Goal: Book appointment/travel/reservation

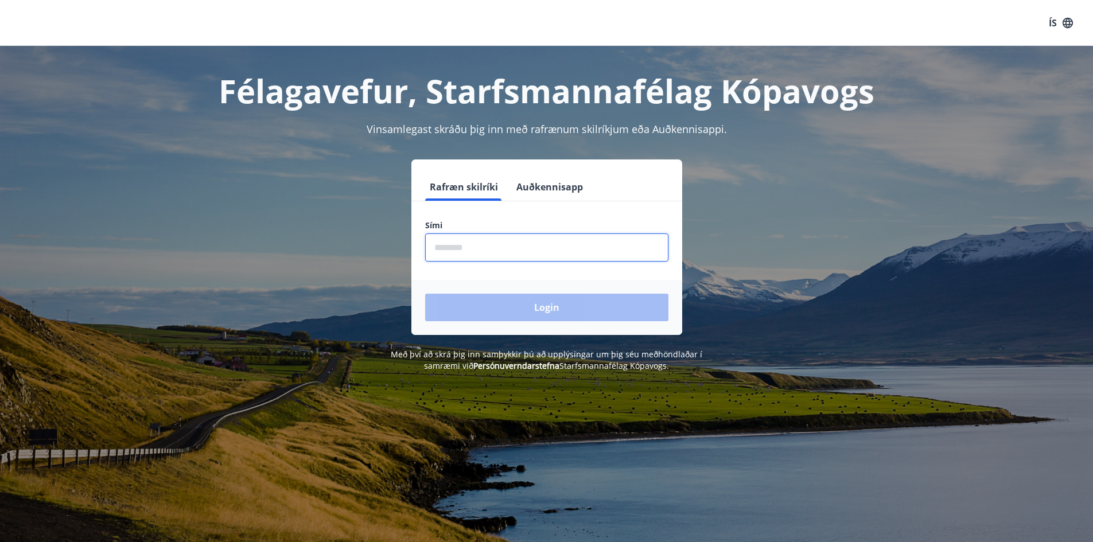
click at [492, 251] on input "phone" at bounding box center [546, 247] width 243 height 28
type input "********"
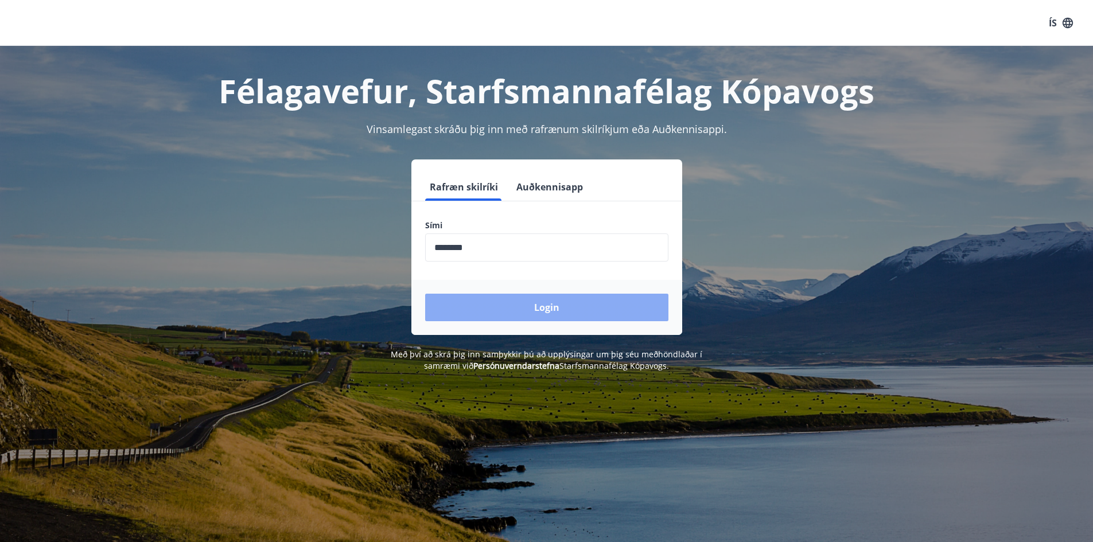
click at [567, 307] on button "Login" at bounding box center [546, 308] width 243 height 28
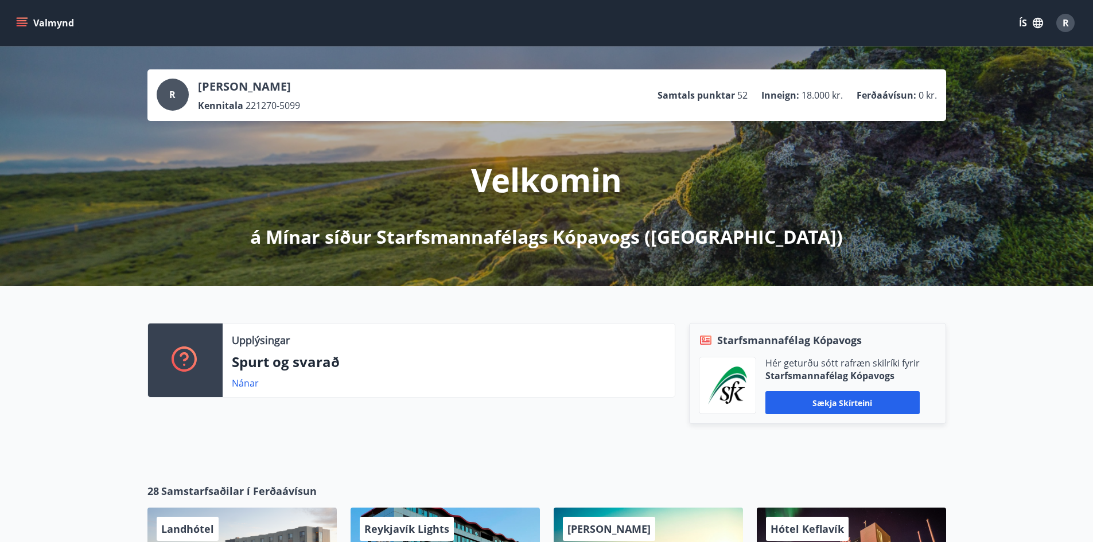
click at [19, 22] on icon "menu" at bounding box center [21, 22] width 11 height 11
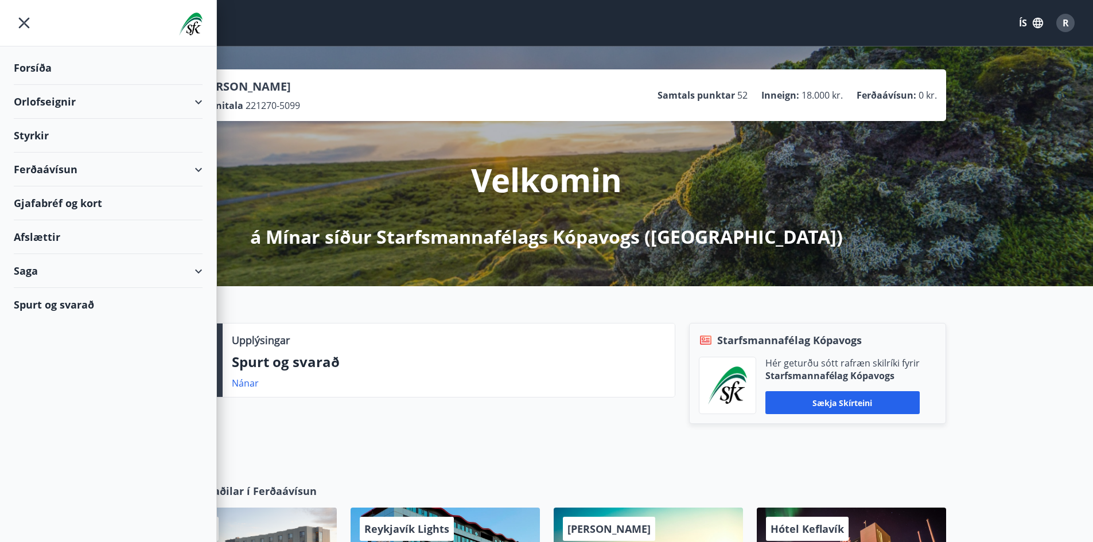
click at [195, 99] on div "Orlofseignir" at bounding box center [108, 102] width 189 height 34
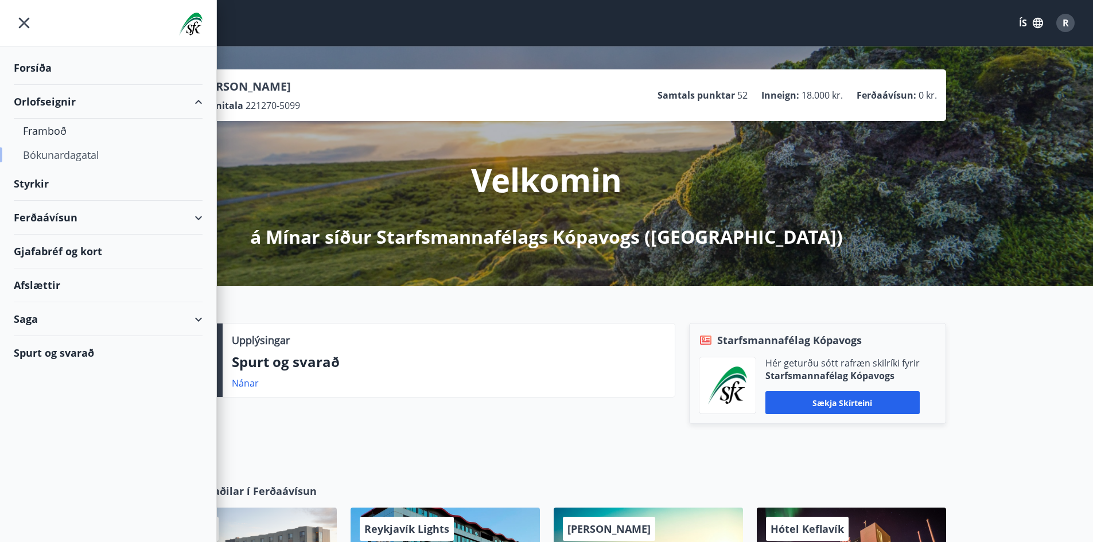
click at [63, 158] on div "Bókunardagatal" at bounding box center [108, 155] width 170 height 24
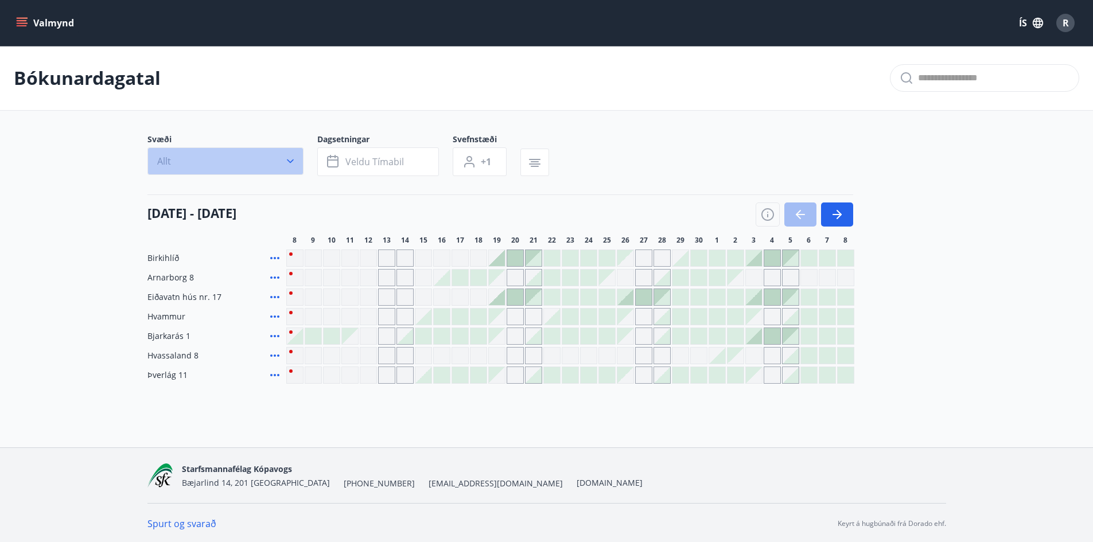
click at [289, 162] on icon "button" at bounding box center [290, 161] width 7 height 4
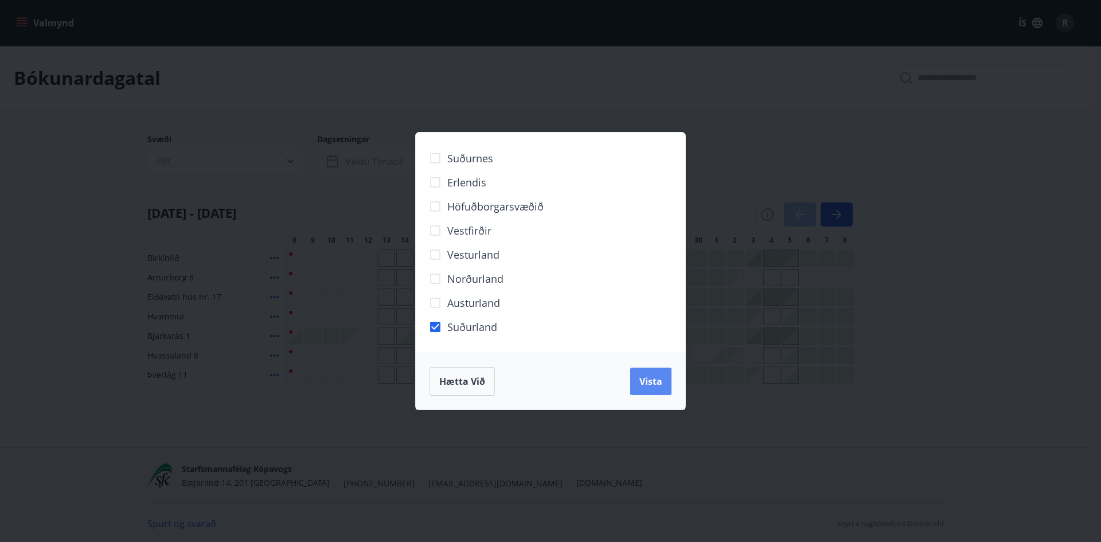
click at [665, 379] on button "Vista" at bounding box center [650, 382] width 41 height 28
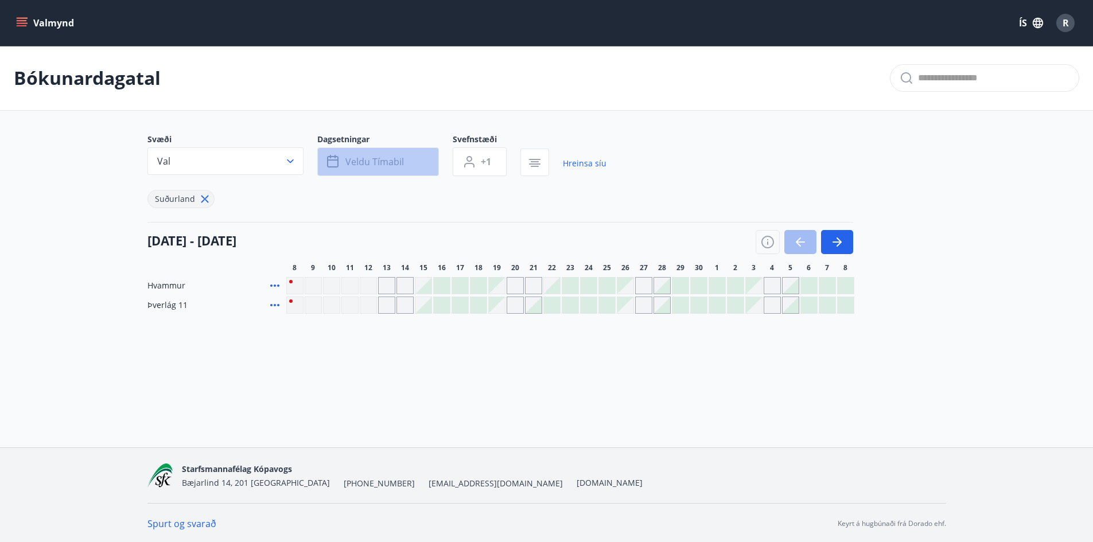
click at [422, 163] on button "Veldu tímabil" at bounding box center [378, 161] width 122 height 29
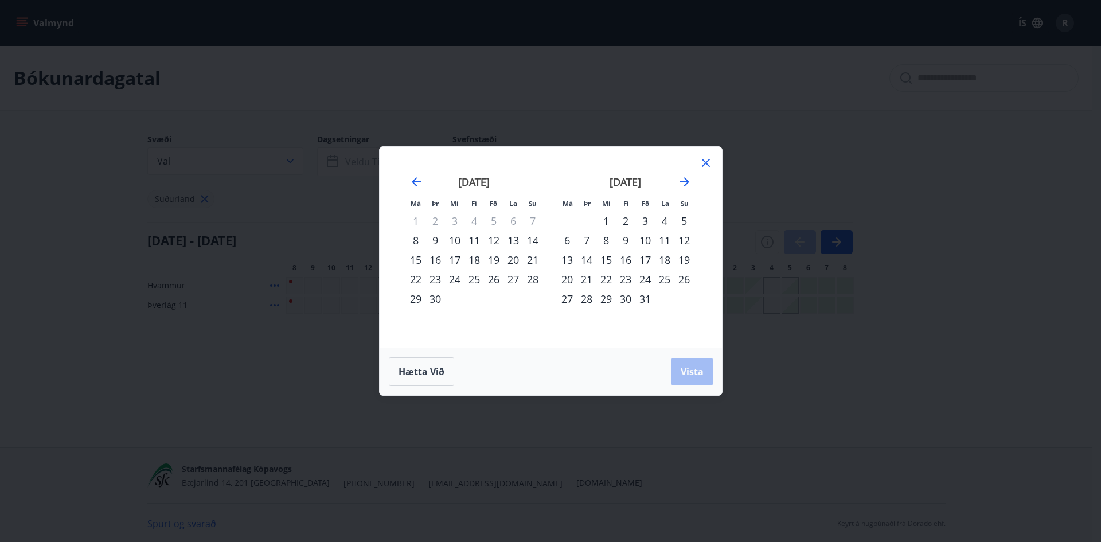
click at [494, 223] on div "5" at bounding box center [493, 220] width 19 height 19
click at [510, 239] on div "13" at bounding box center [513, 240] width 19 height 19
click at [492, 240] on div "12" at bounding box center [493, 240] width 19 height 19
click at [713, 384] on div "Hætta við Vista" at bounding box center [551, 372] width 342 height 48
click at [689, 370] on span "Vista" at bounding box center [692, 371] width 23 height 13
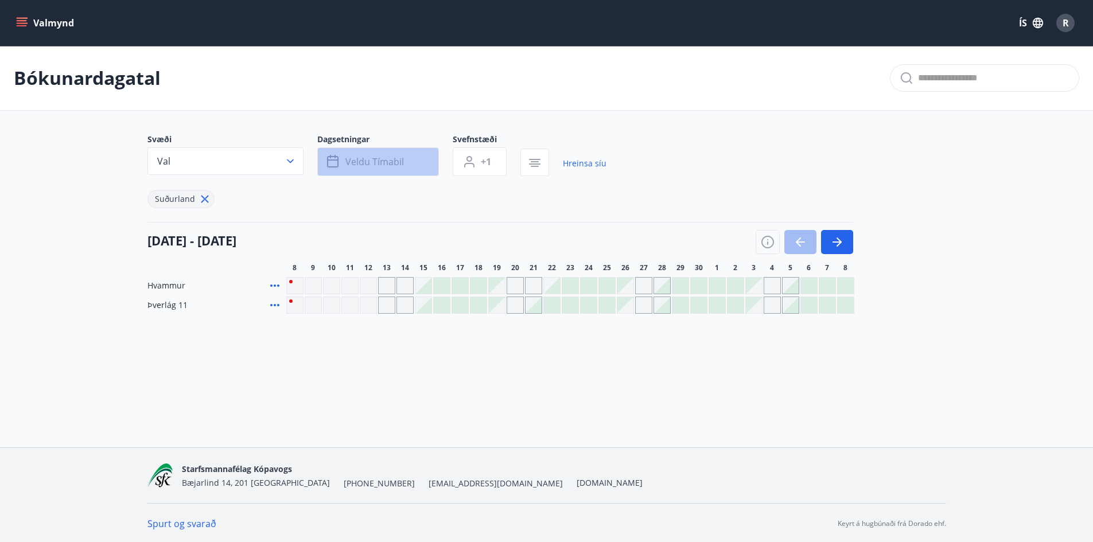
click at [411, 163] on button "Veldu tímabil" at bounding box center [378, 161] width 122 height 29
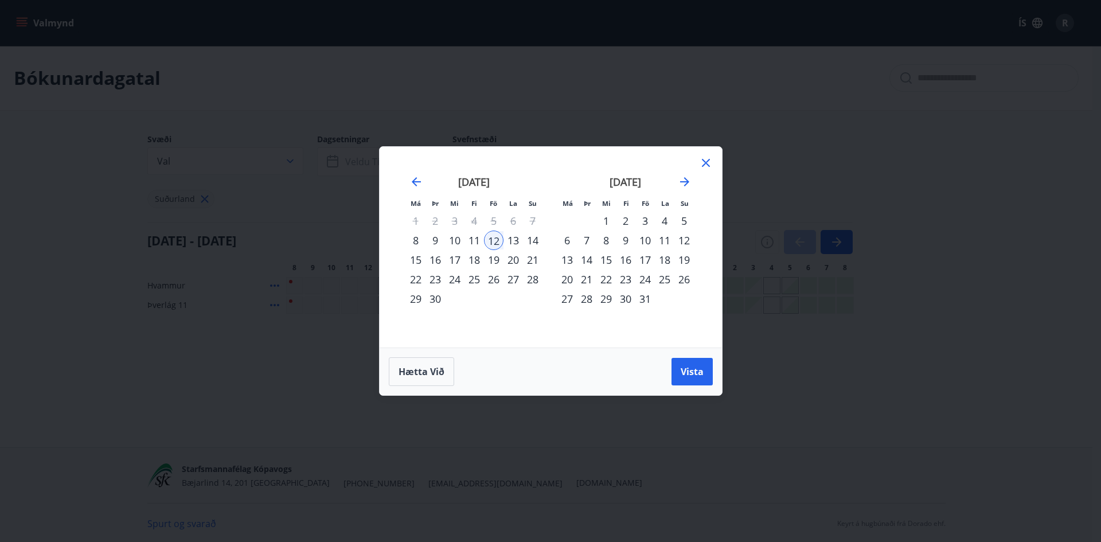
click at [514, 223] on div "6" at bounding box center [513, 220] width 19 height 19
click at [498, 240] on div "12" at bounding box center [493, 240] width 19 height 19
click at [532, 239] on div "14" at bounding box center [532, 240] width 19 height 19
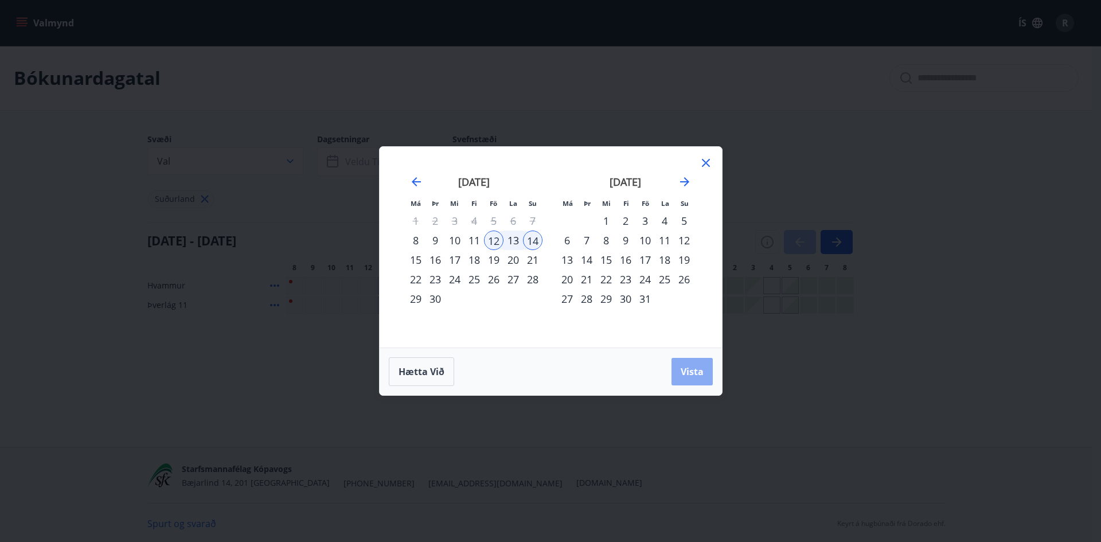
click at [696, 370] on span "Vista" at bounding box center [692, 371] width 23 height 13
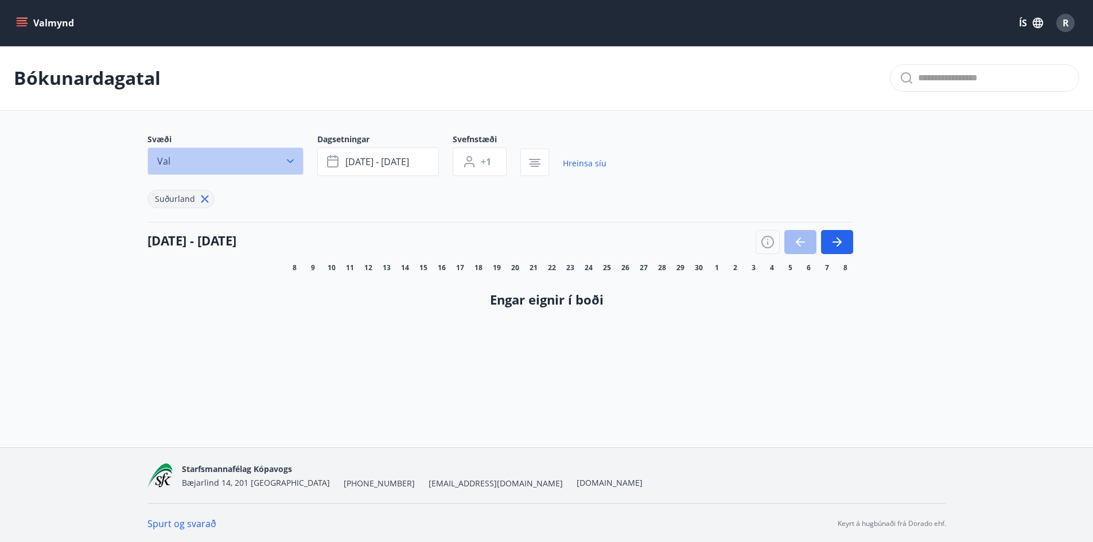
click at [296, 163] on button "Val" at bounding box center [225, 161] width 156 height 28
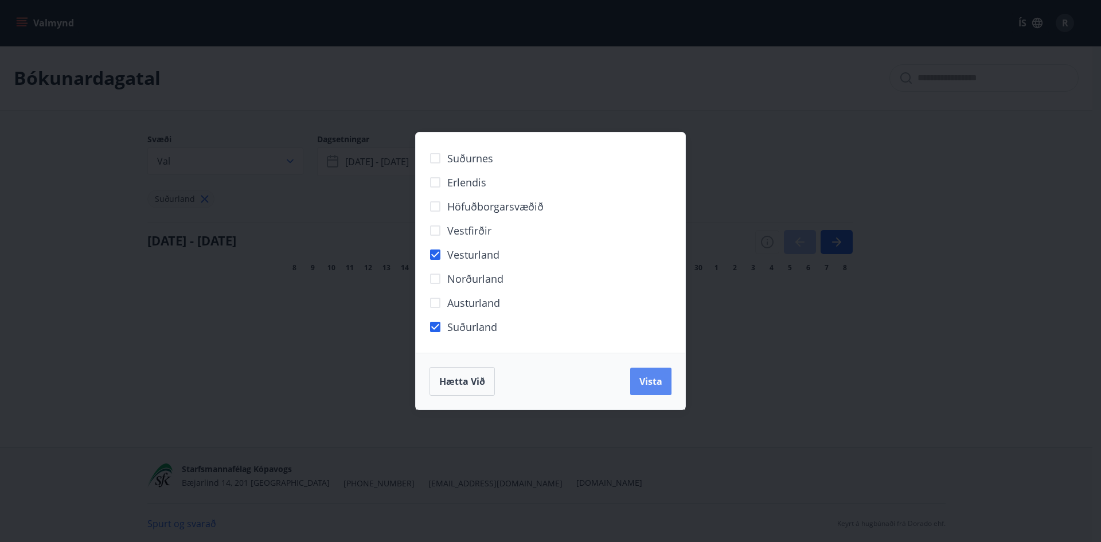
click at [651, 378] on span "Vista" at bounding box center [650, 381] width 23 height 13
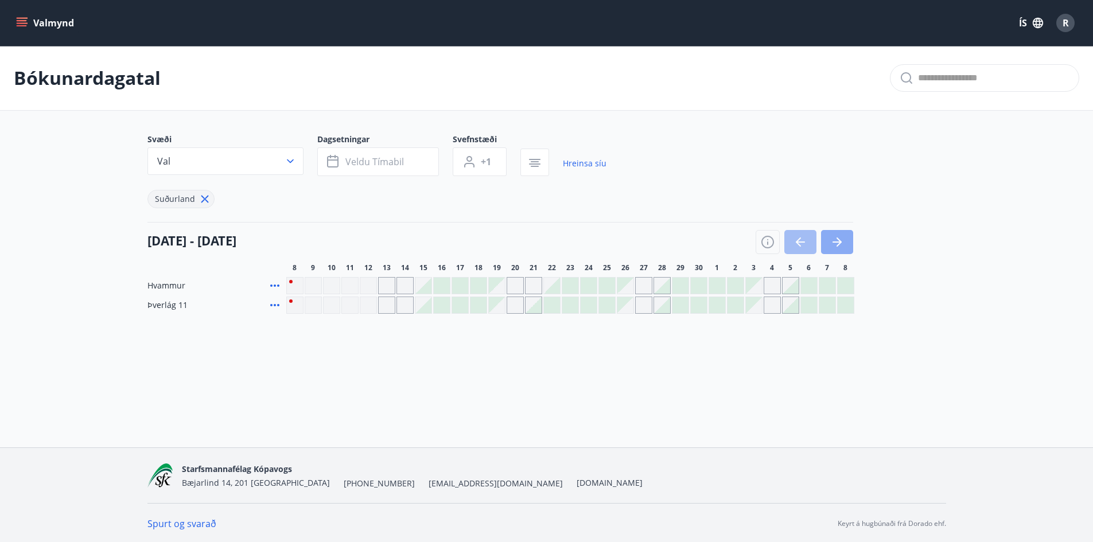
click at [838, 247] on icon "button" at bounding box center [837, 242] width 14 height 14
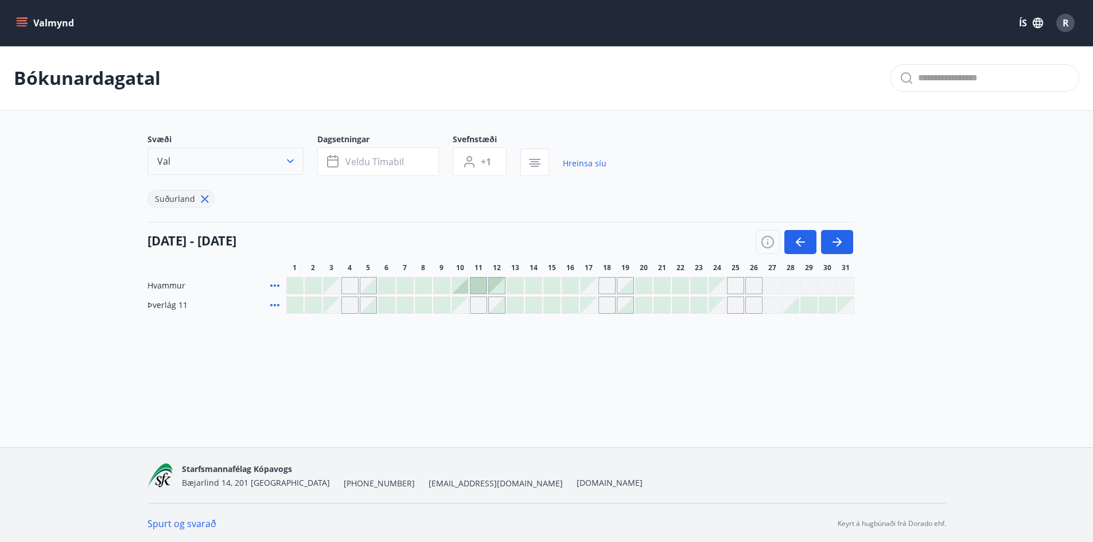
click at [291, 159] on icon "button" at bounding box center [289, 160] width 11 height 11
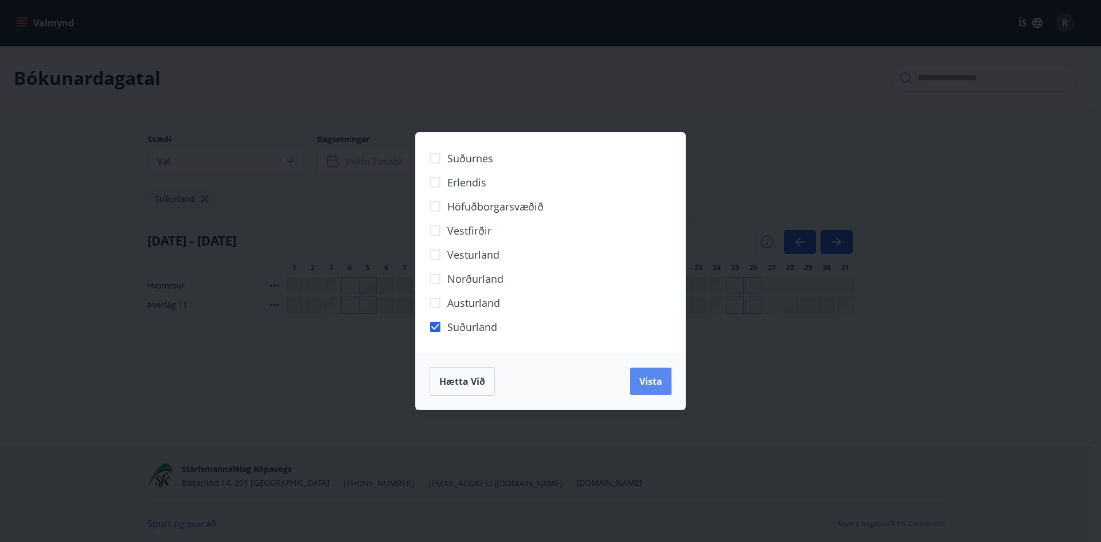
click at [649, 377] on span "Vista" at bounding box center [650, 381] width 23 height 13
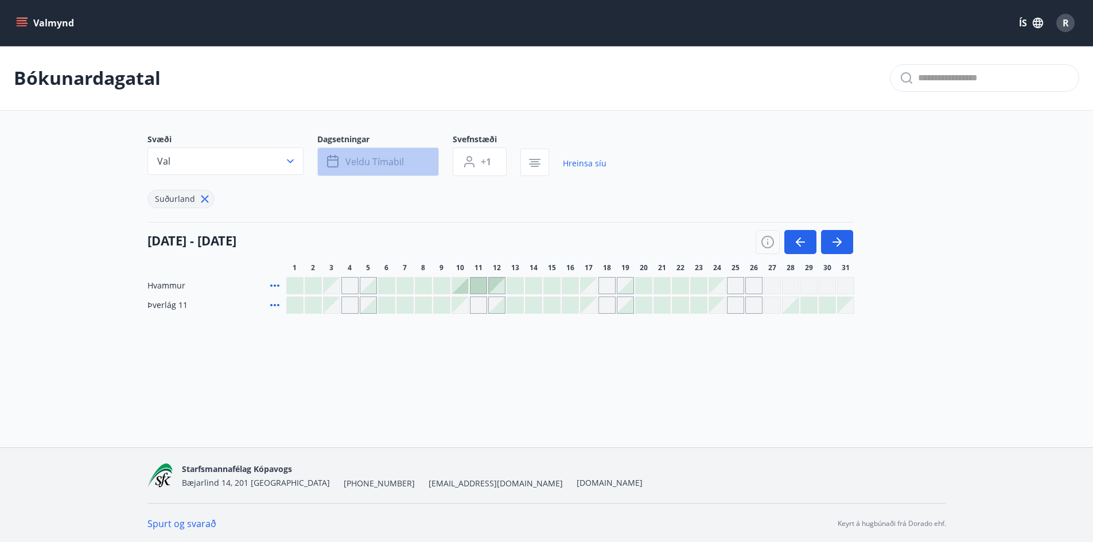
click at [405, 166] on button "Veldu tímabil" at bounding box center [378, 161] width 122 height 29
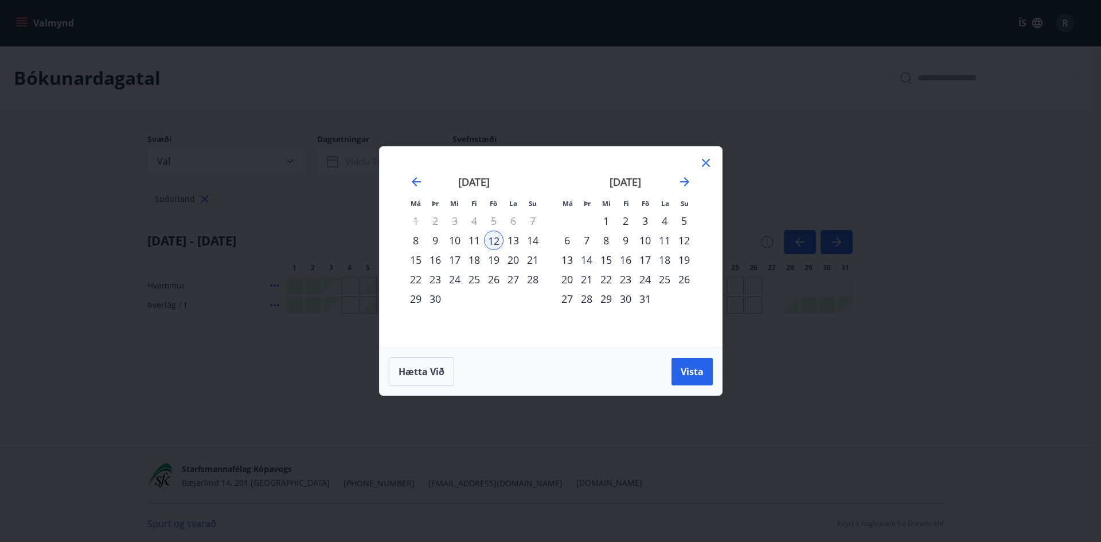
click at [645, 243] on div "10" at bounding box center [644, 240] width 19 height 19
click at [683, 239] on div "12" at bounding box center [683, 240] width 19 height 19
click at [689, 370] on span "Vista" at bounding box center [692, 371] width 23 height 13
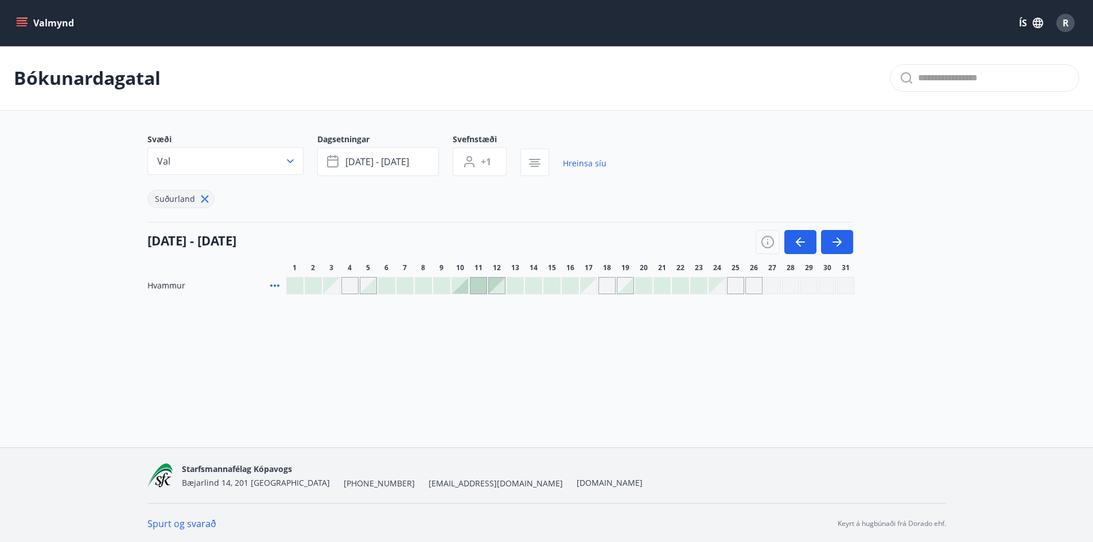
click at [25, 25] on icon "menu" at bounding box center [21, 22] width 11 height 11
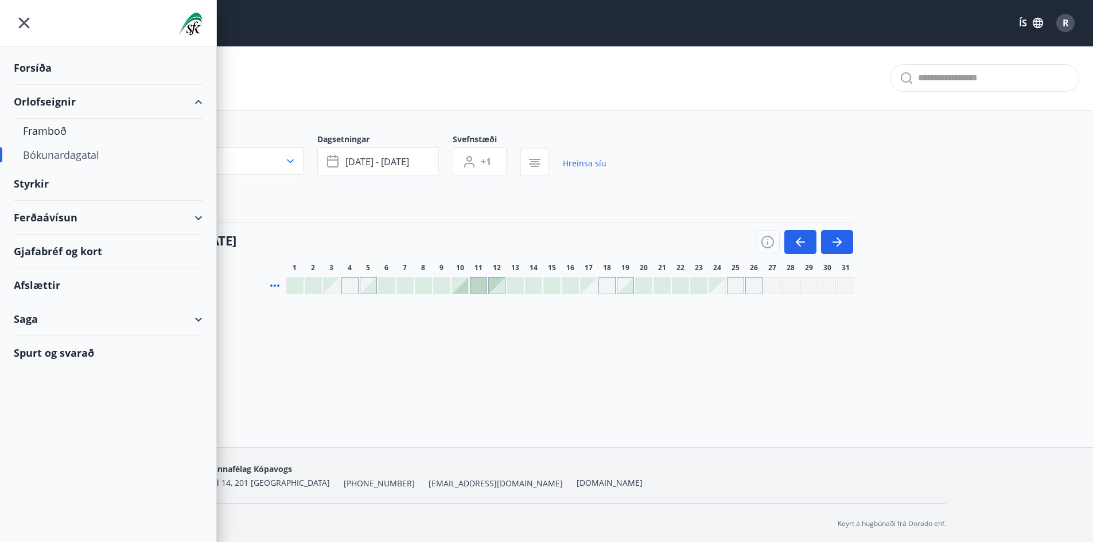
click at [90, 155] on div "Bókunardagatal" at bounding box center [108, 155] width 170 height 24
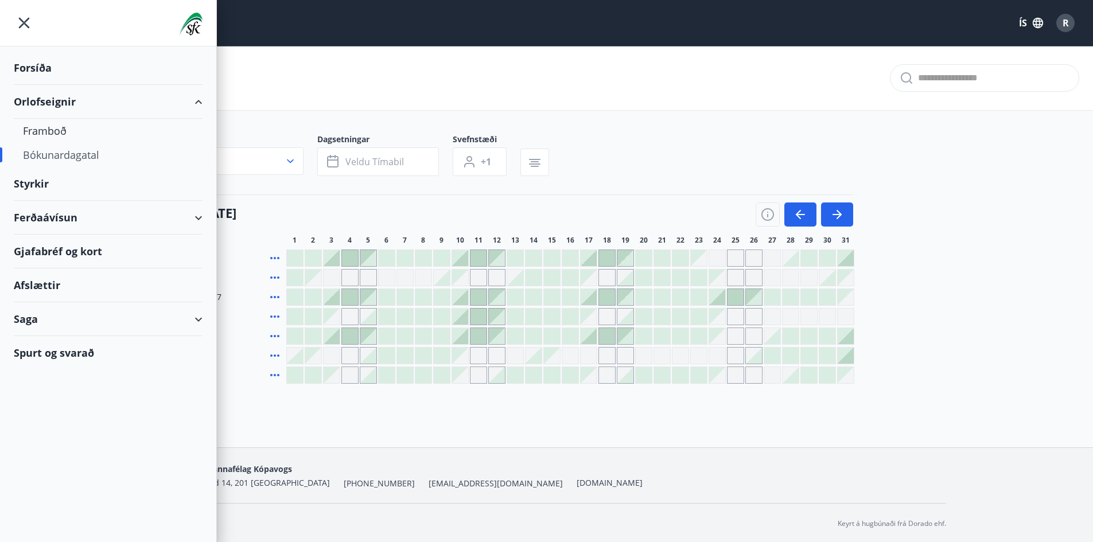
click at [249, 398] on div "Bókunardagatal Svæði Allt Dagsetningar Veldu tímabil Svefnstæði +1 [DATE] - [DA…" at bounding box center [546, 238] width 1093 height 384
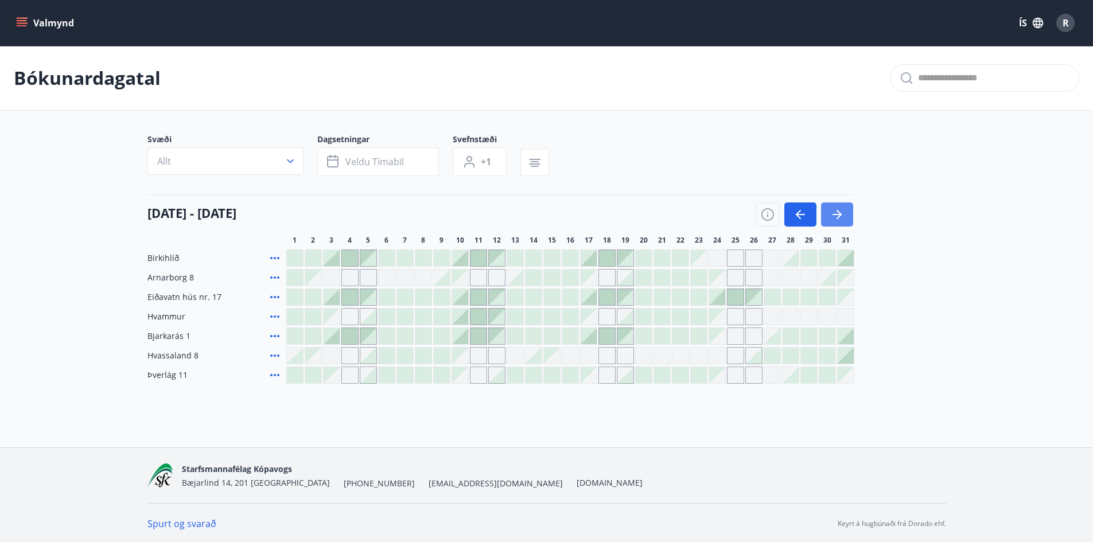
click at [836, 207] on button "button" at bounding box center [837, 214] width 32 height 24
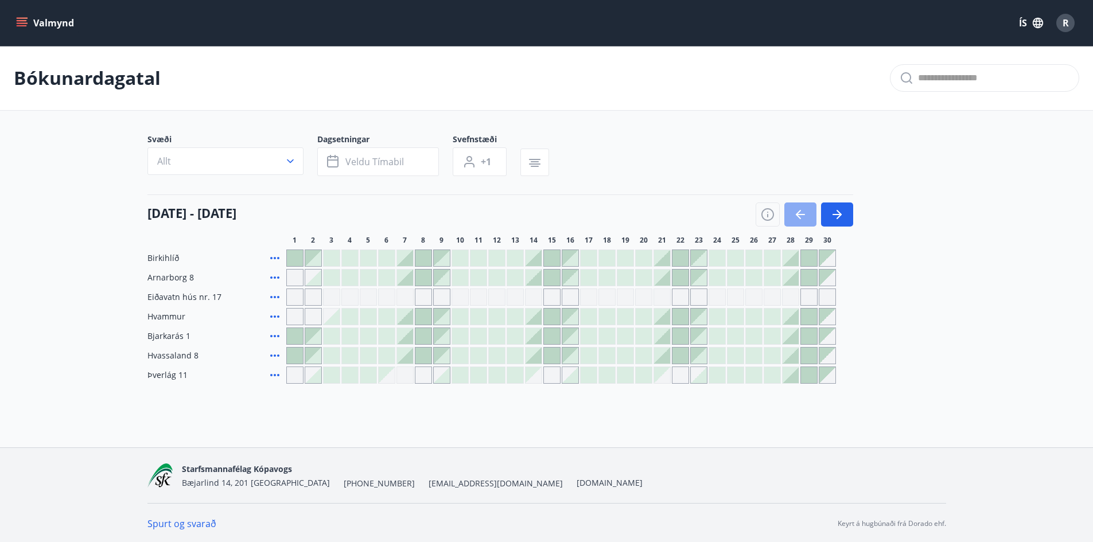
click at [790, 213] on button "button" at bounding box center [800, 214] width 32 height 24
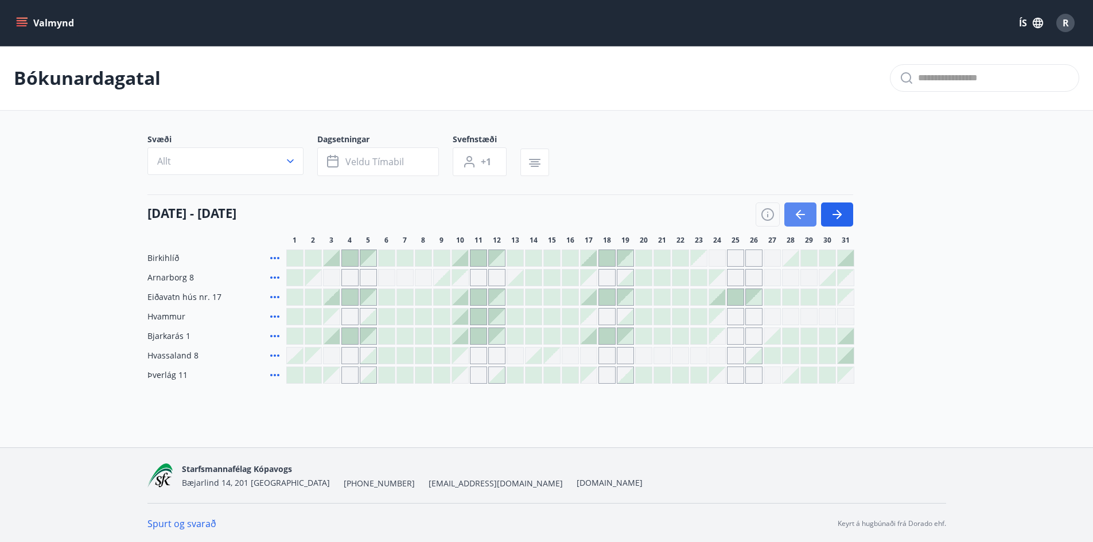
click at [795, 214] on icon "button" at bounding box center [800, 215] width 14 height 14
